Goal: Browse casually

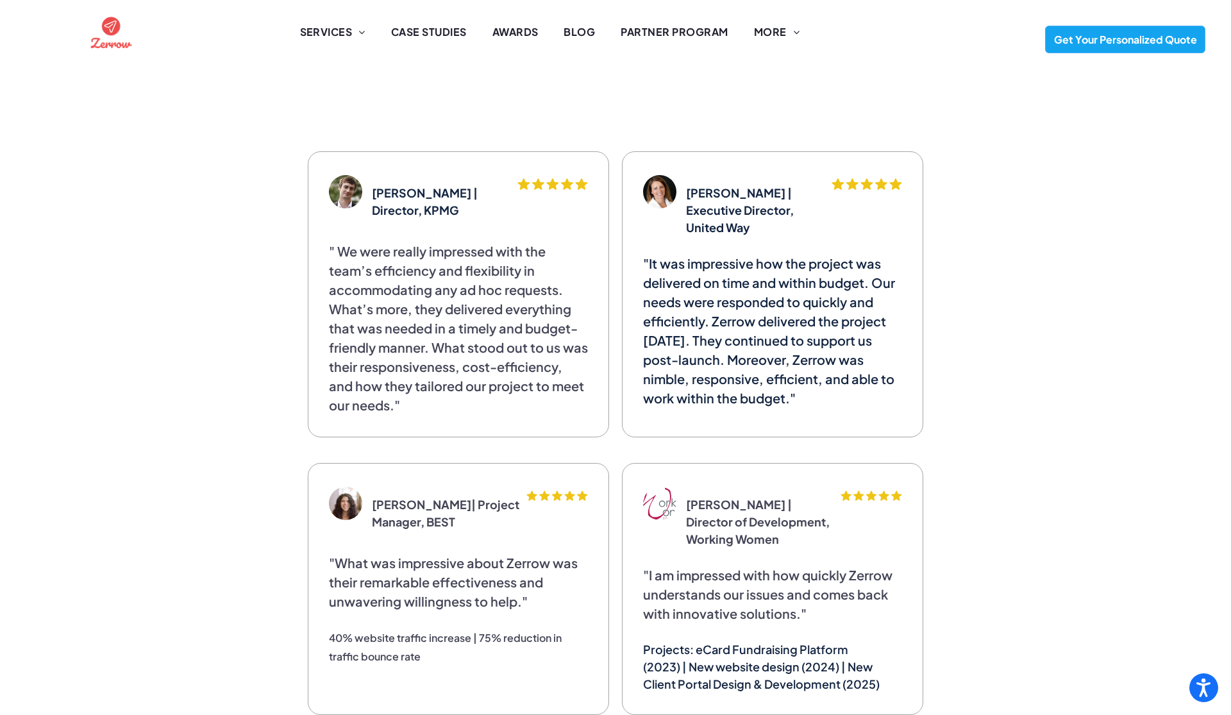
scroll to position [3169, 0]
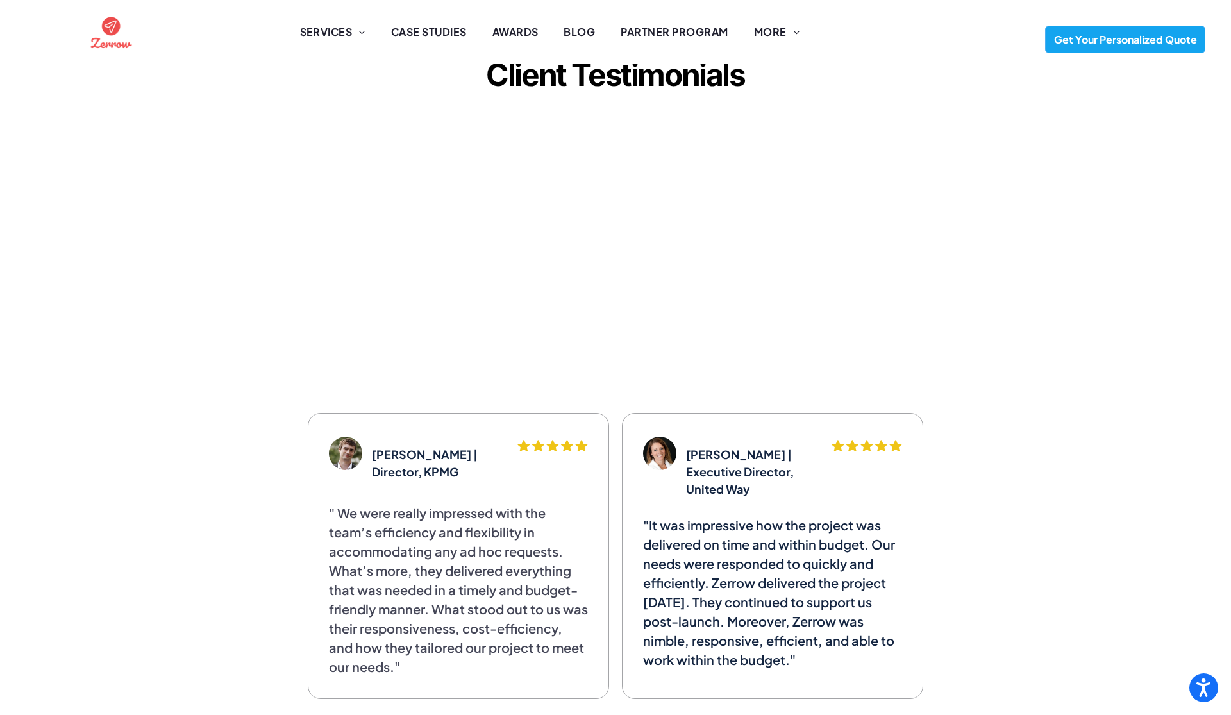
click at [117, 38] on img at bounding box center [111, 33] width 46 height 46
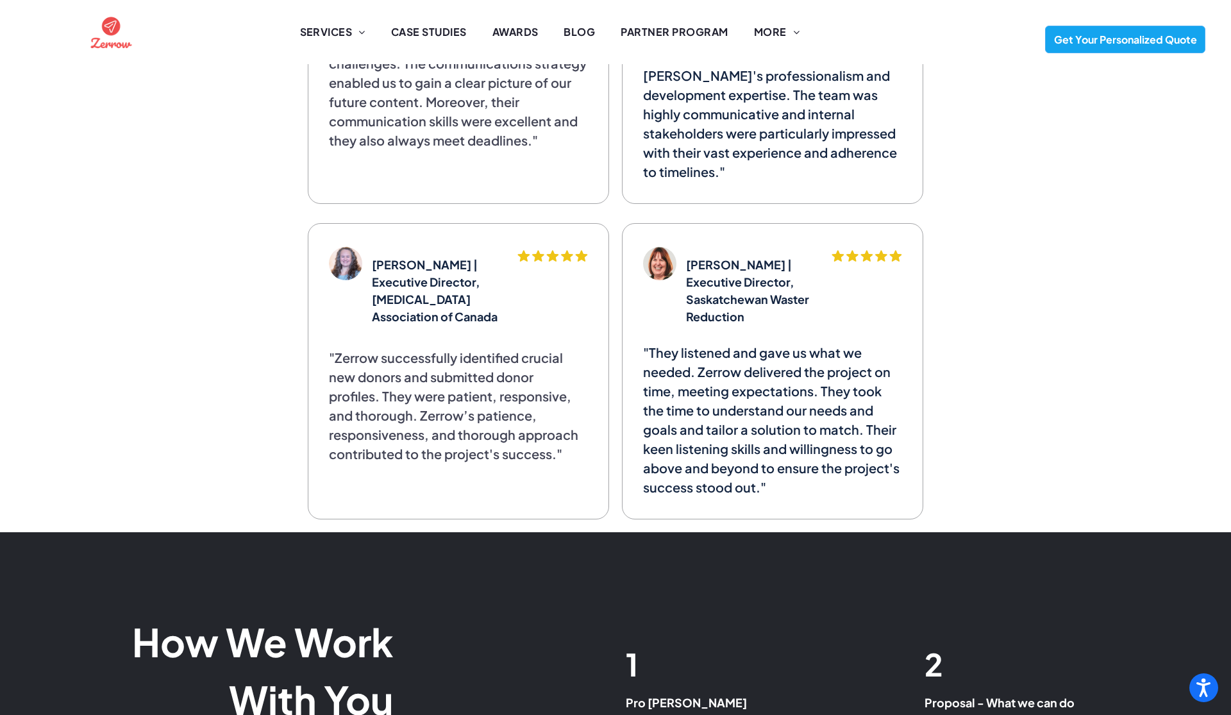
scroll to position [4607, 0]
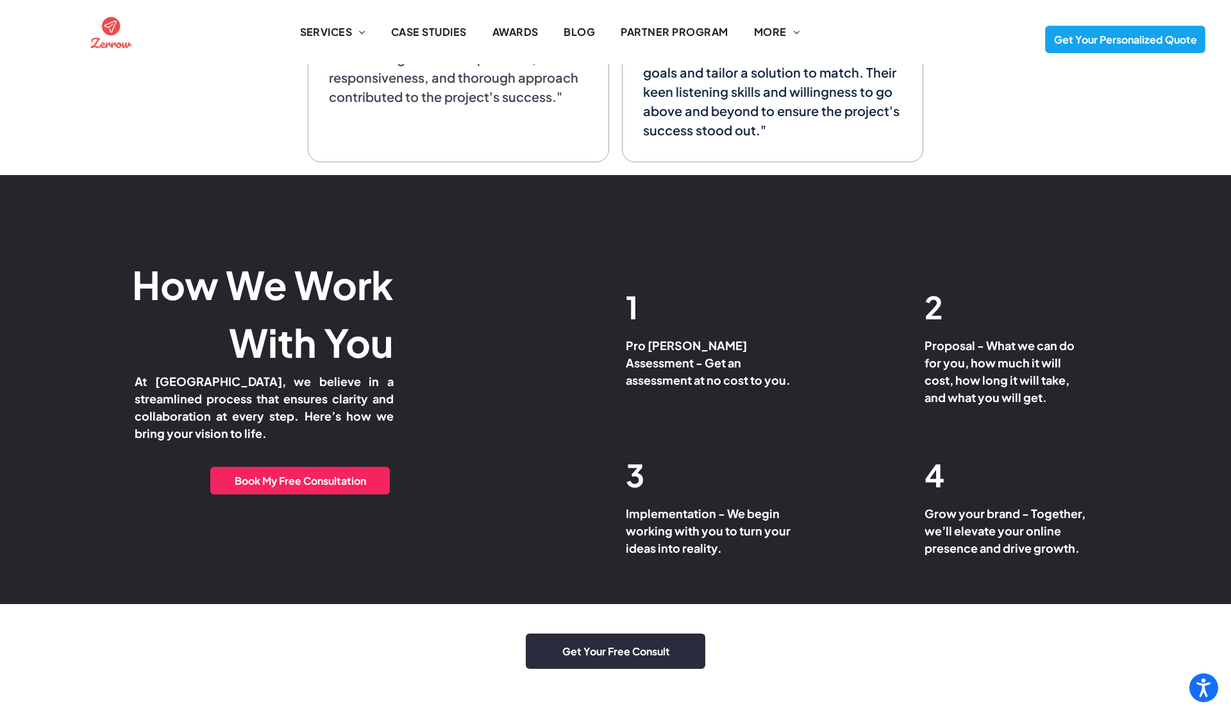
click at [113, 36] on img at bounding box center [111, 33] width 46 height 46
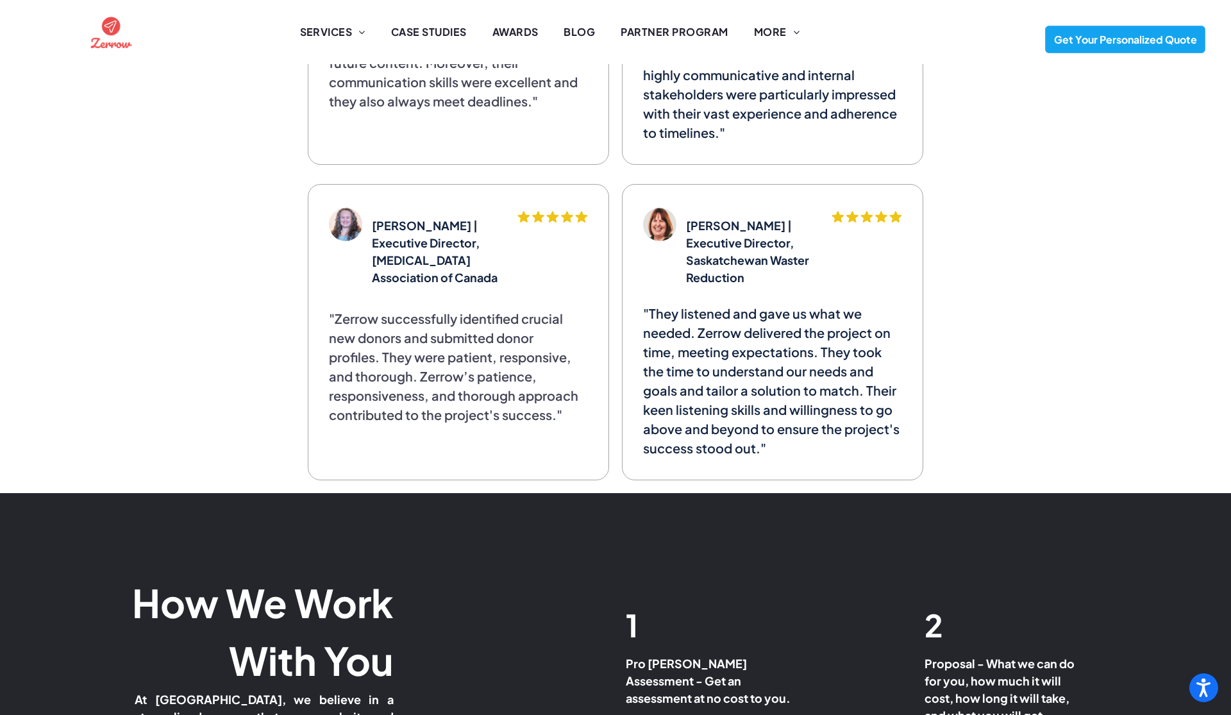
scroll to position [4568, 0]
